Goal: Task Accomplishment & Management: Manage account settings

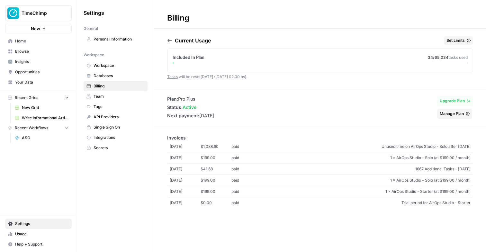
click at [40, 38] on link "Home" at bounding box center [38, 41] width 66 height 10
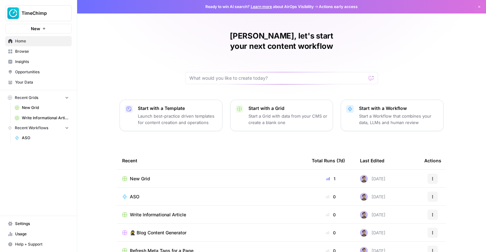
click at [136, 43] on div "Stijn, let's start your next content workflow Start with a Template Launch best…" at bounding box center [281, 153] width 408 height 306
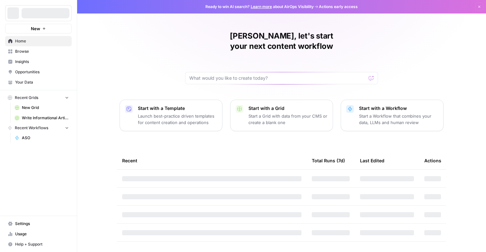
click at [79, 12] on icon "button" at bounding box center [78, 13] width 4 height 4
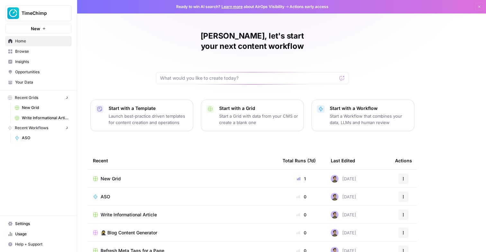
click at [19, 13] on button "TimeChimp" at bounding box center [38, 13] width 66 height 16
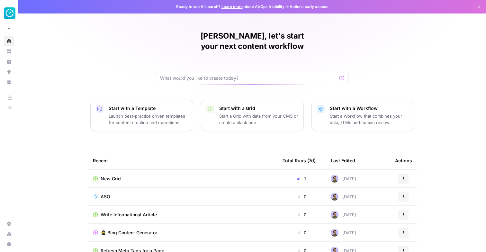
click at [153, 45] on div "Stijn, let's start your next content workflow Start with a Template Launch best…" at bounding box center [251, 153] width 467 height 306
click at [93, 39] on div "Stijn, let's start your next content workflow Start with a Template Launch best…" at bounding box center [251, 153] width 467 height 306
click at [400, 69] on div "Stijn, let's start your next content workflow Start with a Template Launch best…" at bounding box center [251, 153] width 467 height 306
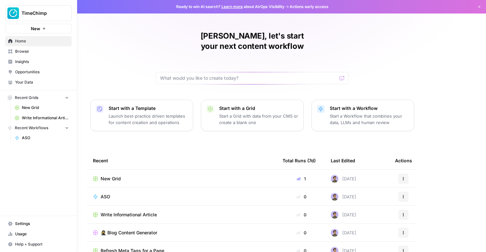
click at [18, 60] on span "Insights" at bounding box center [42, 62] width 54 height 6
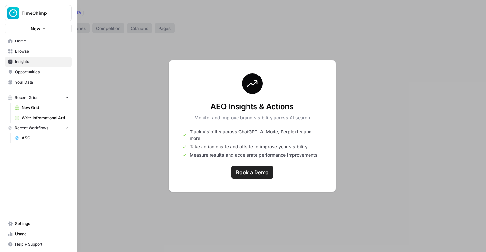
click at [27, 73] on span "Opportunities" at bounding box center [42, 72] width 54 height 6
click at [25, 62] on span "Insights" at bounding box center [42, 62] width 54 height 6
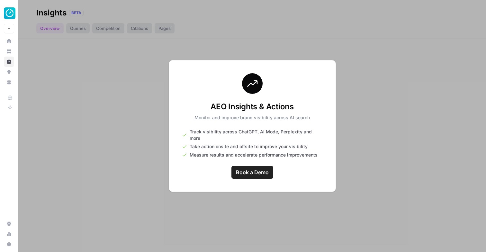
click at [267, 170] on span "Book a Demo" at bounding box center [252, 172] width 33 height 8
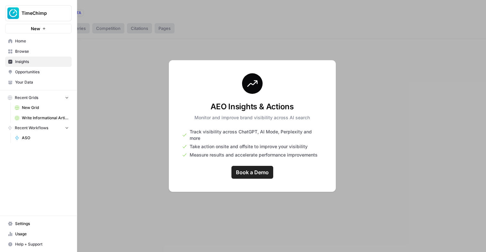
click at [13, 40] on link "Home" at bounding box center [38, 41] width 66 height 10
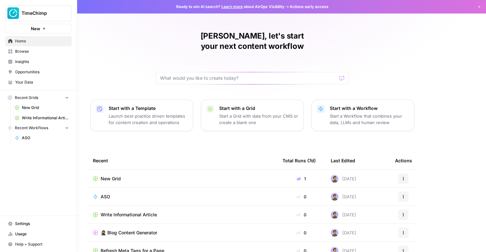
click at [22, 81] on span "Your Data" at bounding box center [42, 82] width 54 height 6
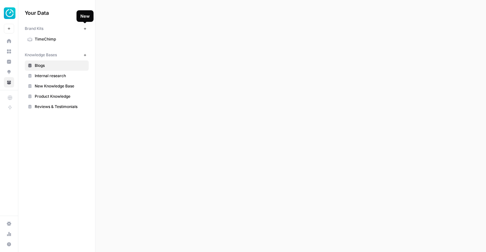
click at [85, 29] on icon "button" at bounding box center [85, 29] width 4 height 4
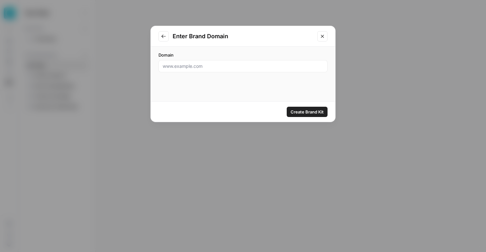
click at [107, 66] on div "Enter Brand Domain Domain Create Brand Kit" at bounding box center [243, 126] width 486 height 252
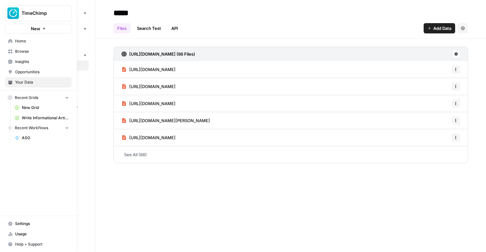
click at [22, 221] on span "Settings" at bounding box center [42, 224] width 54 height 6
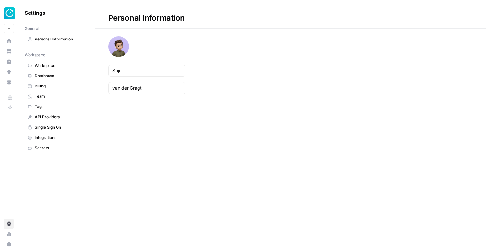
click at [45, 64] on span "Workspace" at bounding box center [60, 66] width 51 height 6
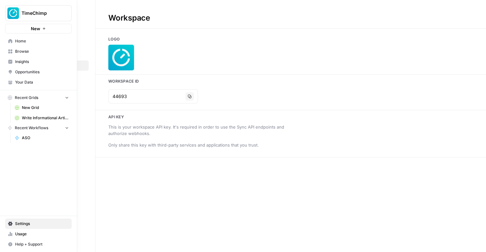
click at [21, 54] on span "Browse" at bounding box center [42, 51] width 54 height 6
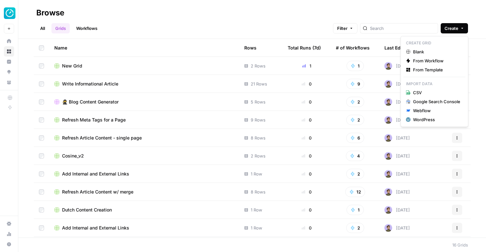
click at [450, 29] on span "Create" at bounding box center [451, 28] width 14 height 6
click at [215, 12] on div "Browse" at bounding box center [251, 13] width 431 height 10
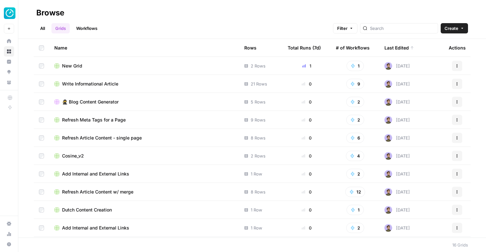
click at [448, 29] on span "Create" at bounding box center [451, 28] width 14 height 6
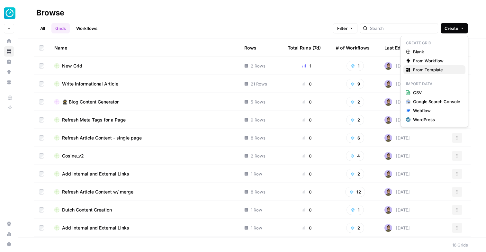
click at [429, 71] on span "From Template" at bounding box center [436, 69] width 47 height 6
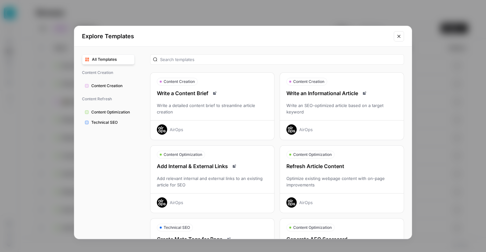
click at [126, 87] on span "Content Creation" at bounding box center [111, 86] width 40 height 6
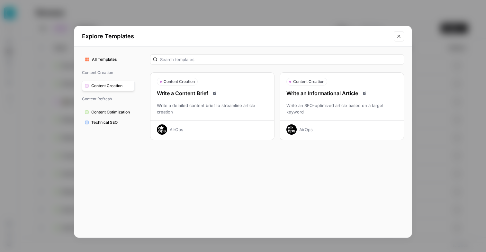
click at [107, 56] on button "All Templates" at bounding box center [108, 59] width 53 height 10
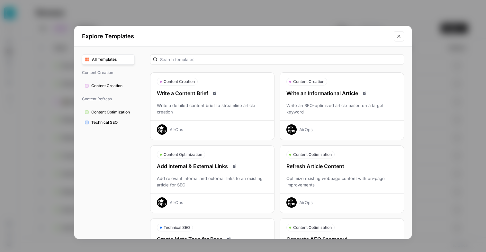
click at [41, 82] on div "Explore Templates All Templates Content Creation Content Creation Content Refre…" at bounding box center [243, 126] width 486 height 252
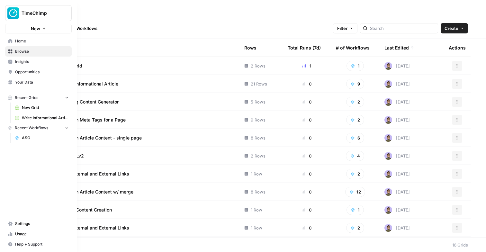
click at [25, 222] on span "Settings" at bounding box center [42, 224] width 54 height 6
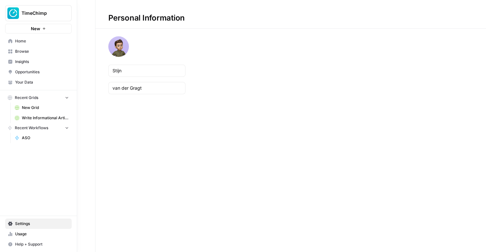
click at [33, 245] on span "Help + Support" at bounding box center [42, 244] width 54 height 6
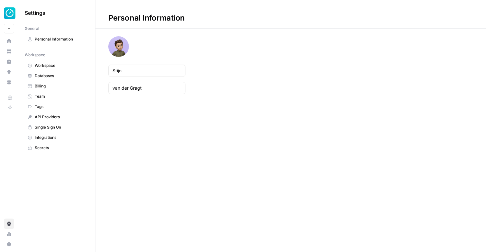
click at [139, 175] on div "Personal Information [PERSON_NAME]" at bounding box center [290, 126] width 390 height 252
click at [53, 147] on span "Secrets" at bounding box center [60, 148] width 51 height 6
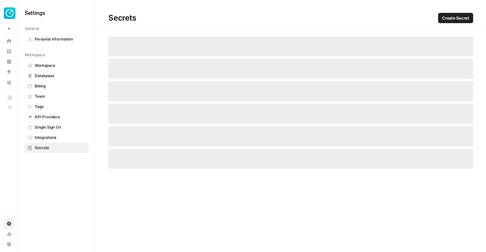
click at [459, 16] on span "Create Secret" at bounding box center [455, 18] width 27 height 6
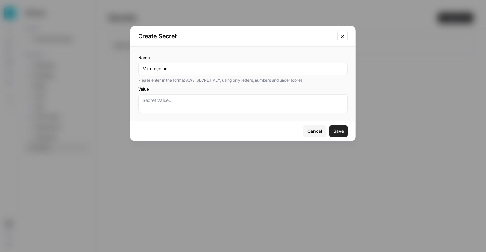
type input "Mijn mening"
type textarea "[PERSON_NAME] is vervelend"
click at [330, 126] on button "Save" at bounding box center [338, 131] width 18 height 12
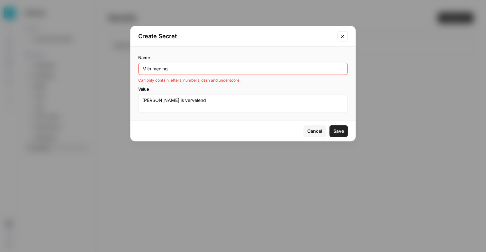
click at [221, 64] on div "Mijn mening" at bounding box center [242, 69] width 209 height 12
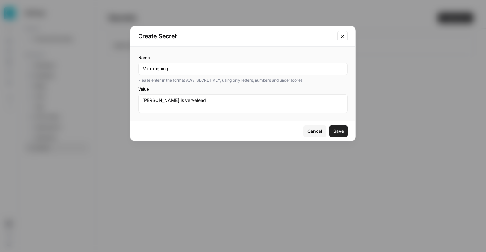
click at [346, 129] on button "Save" at bounding box center [338, 131] width 18 height 12
click at [155, 67] on input "Mijn-mening" at bounding box center [242, 69] width 201 height 6
type input "Mijn_mening"
click at [338, 124] on div "Cancel Save" at bounding box center [242, 131] width 225 height 20
click at [338, 131] on span "Save" at bounding box center [338, 131] width 11 height 6
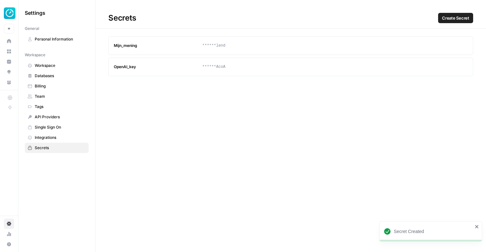
click at [120, 43] on div "Mijn_mening" at bounding box center [158, 46] width 88 height 6
click at [448, 43] on button "Update" at bounding box center [450, 45] width 10 height 10
click at [461, 45] on icon "button" at bounding box center [462, 46] width 4 height 4
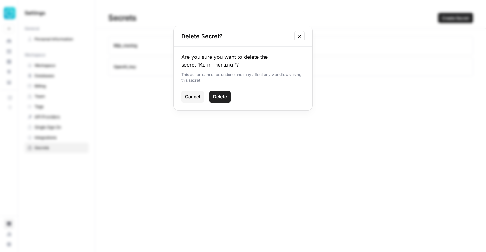
click at [227, 104] on div "Are you sure you want to delete the secret " Mijn_mening " ? This action cannot…" at bounding box center [242, 79] width 139 height 64
click at [225, 100] on button "Delete" at bounding box center [220, 97] width 22 height 12
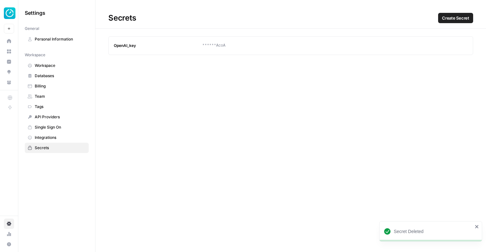
click at [60, 39] on span "Personal Information" at bounding box center [60, 39] width 51 height 6
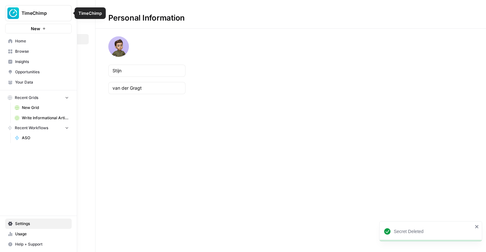
click at [24, 13] on span "TimeChimp" at bounding box center [41, 13] width 39 height 6
click at [31, 49] on span "Browse" at bounding box center [42, 51] width 54 height 6
